Goal: Information Seeking & Learning: Learn about a topic

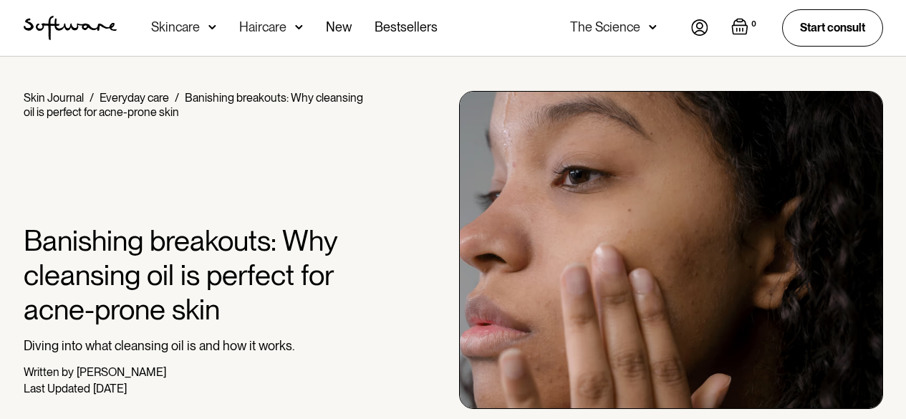
scroll to position [3867, 0]
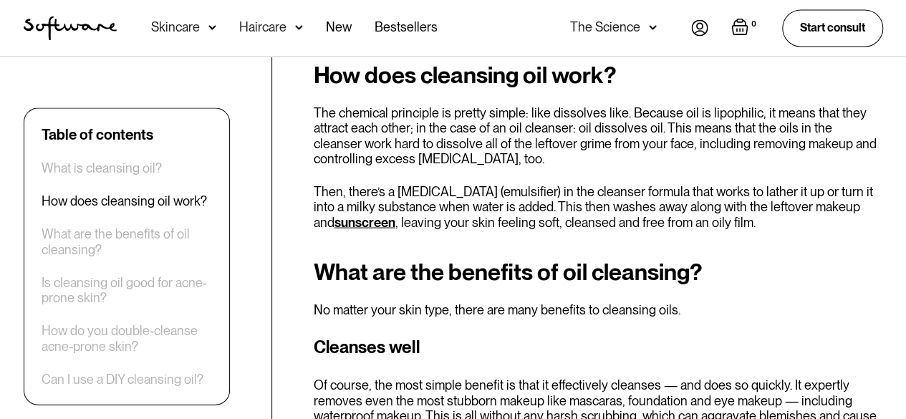
scroll to position [1273, 0]
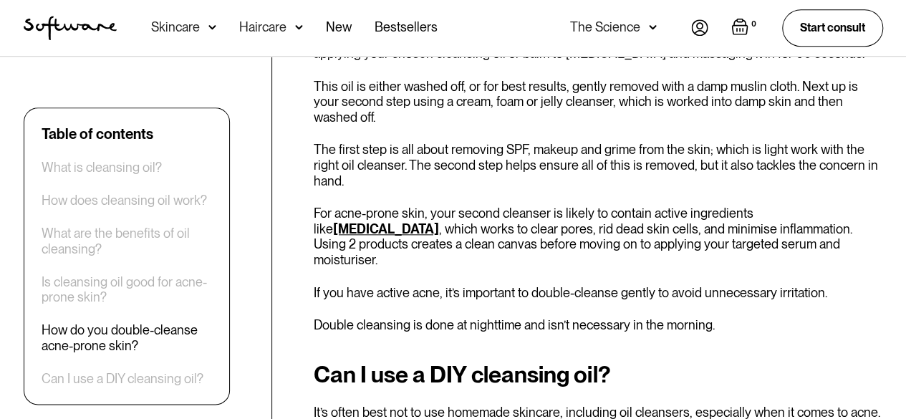
scroll to position [3427, 0]
